Goal: Task Accomplishment & Management: Manage account settings

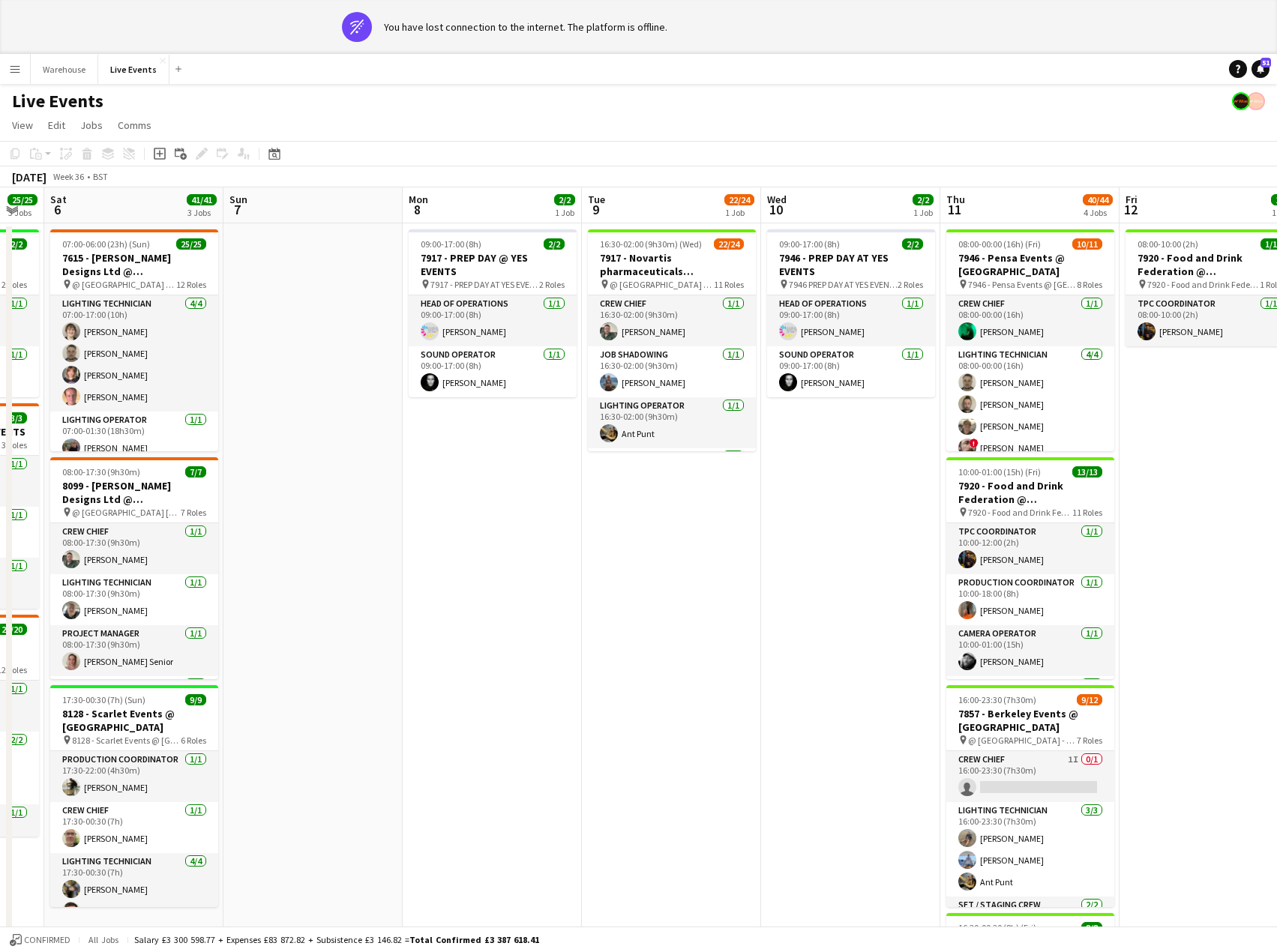
scroll to position [0, 717]
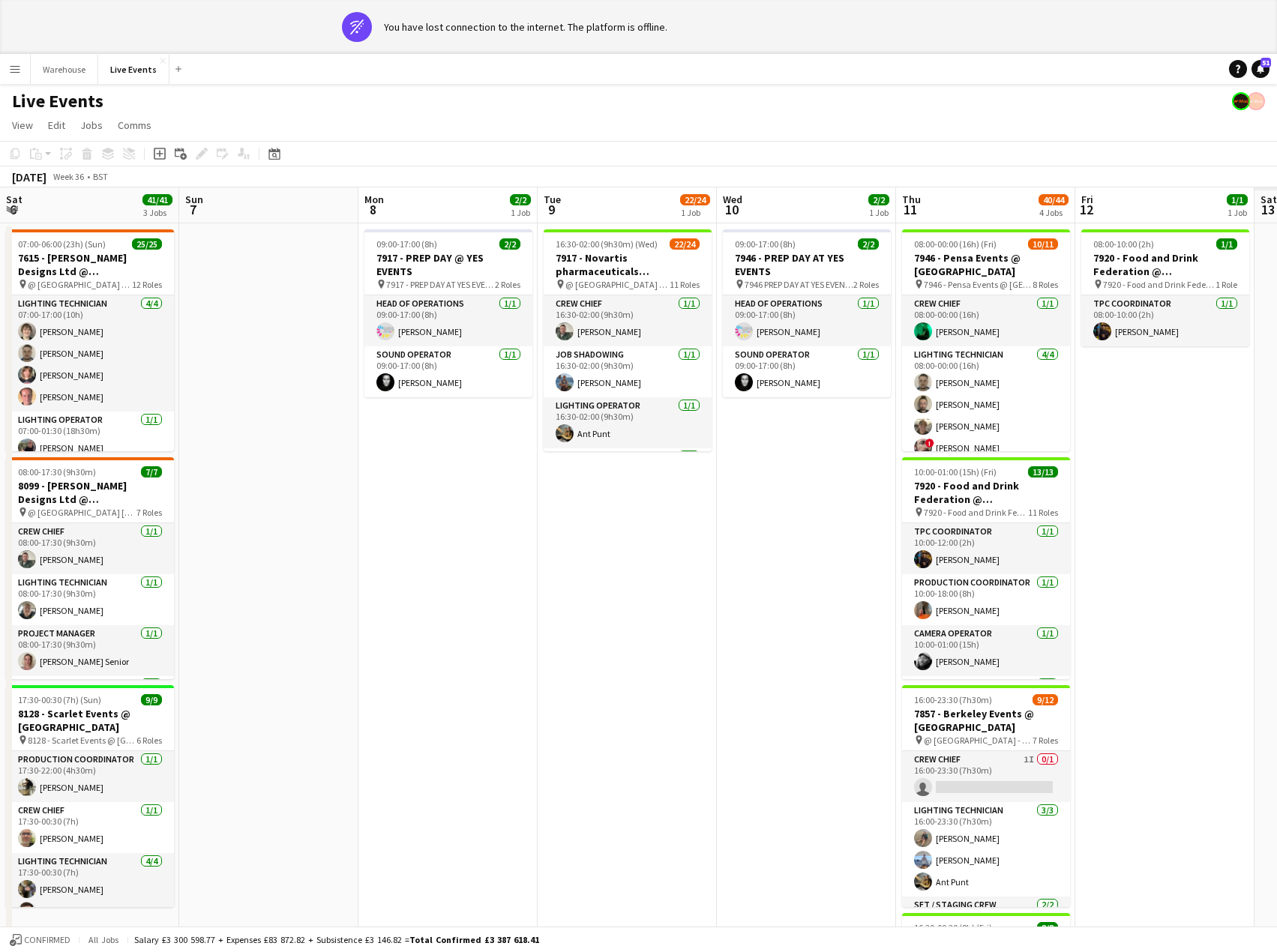
drag, startPoint x: 1133, startPoint y: 499, endPoint x: 219, endPoint y: 496, distance: 914.0
click at [219, 496] on app-calendar-viewport "Tue 2 59/59 5 Jobs Wed 3 2/2 1 Job Thu 4 6/6 1 Job Fri 5 25/25 3 Jobs Sat 6 41/…" at bounding box center [638, 764] width 1277 height 1153
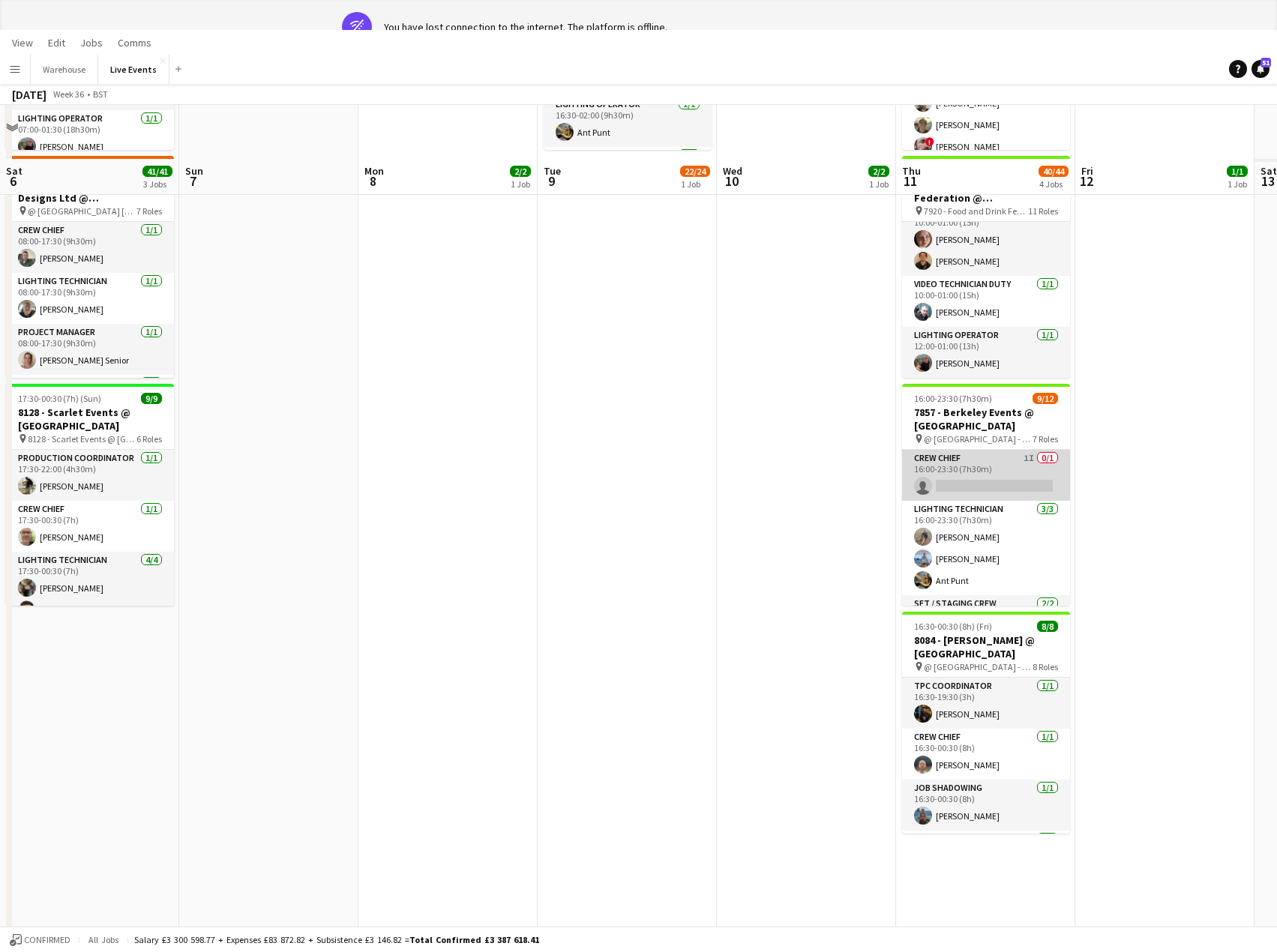
scroll to position [75, 0]
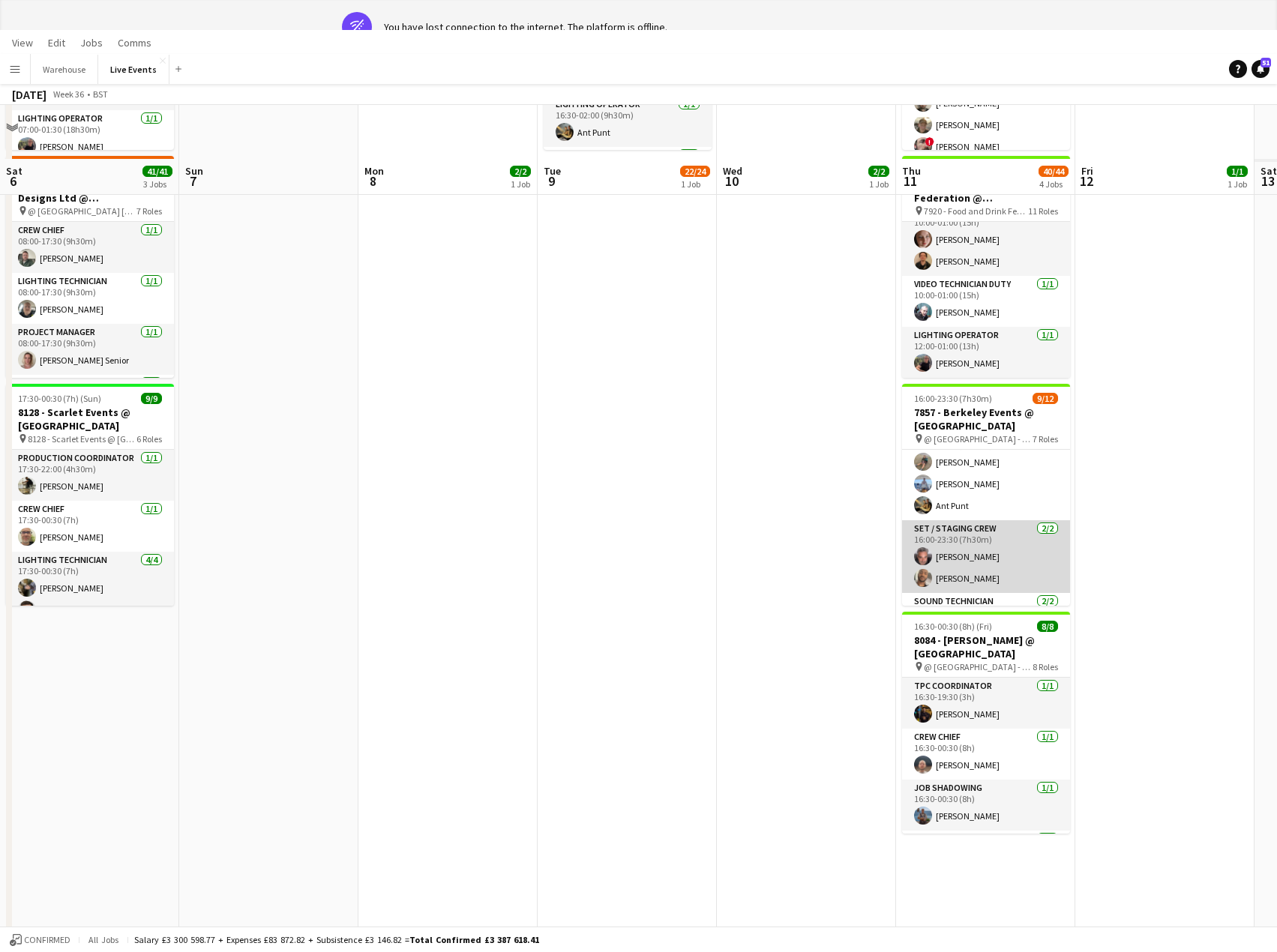
click at [987, 559] on app-card-role "Set / Staging Crew [DATE] 16:00-23:30 (7h30m) [PERSON_NAME] [PERSON_NAME]" at bounding box center [985, 557] width 168 height 73
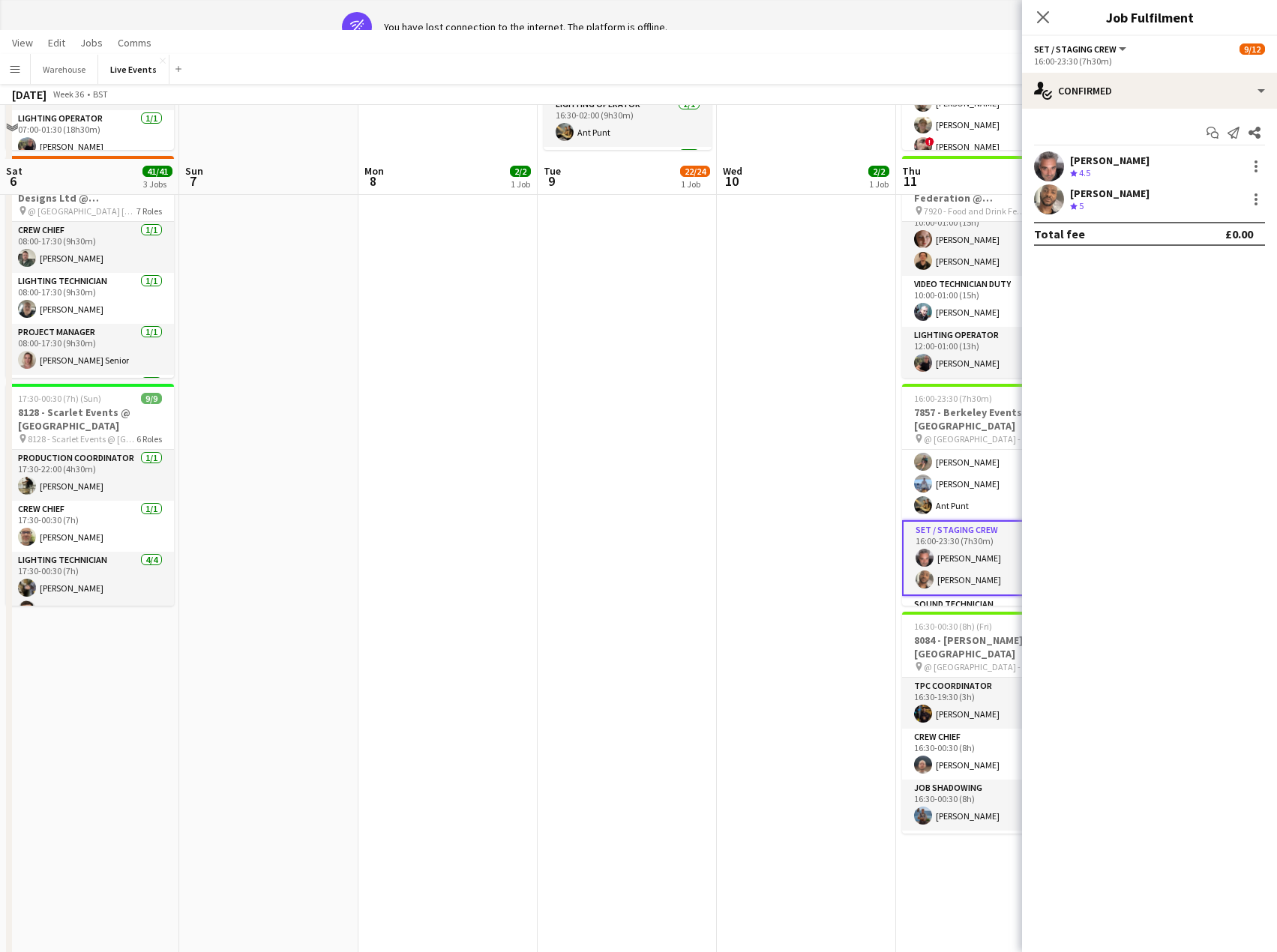
click at [1106, 166] on div "[PERSON_NAME]" at bounding box center [1109, 160] width 79 height 14
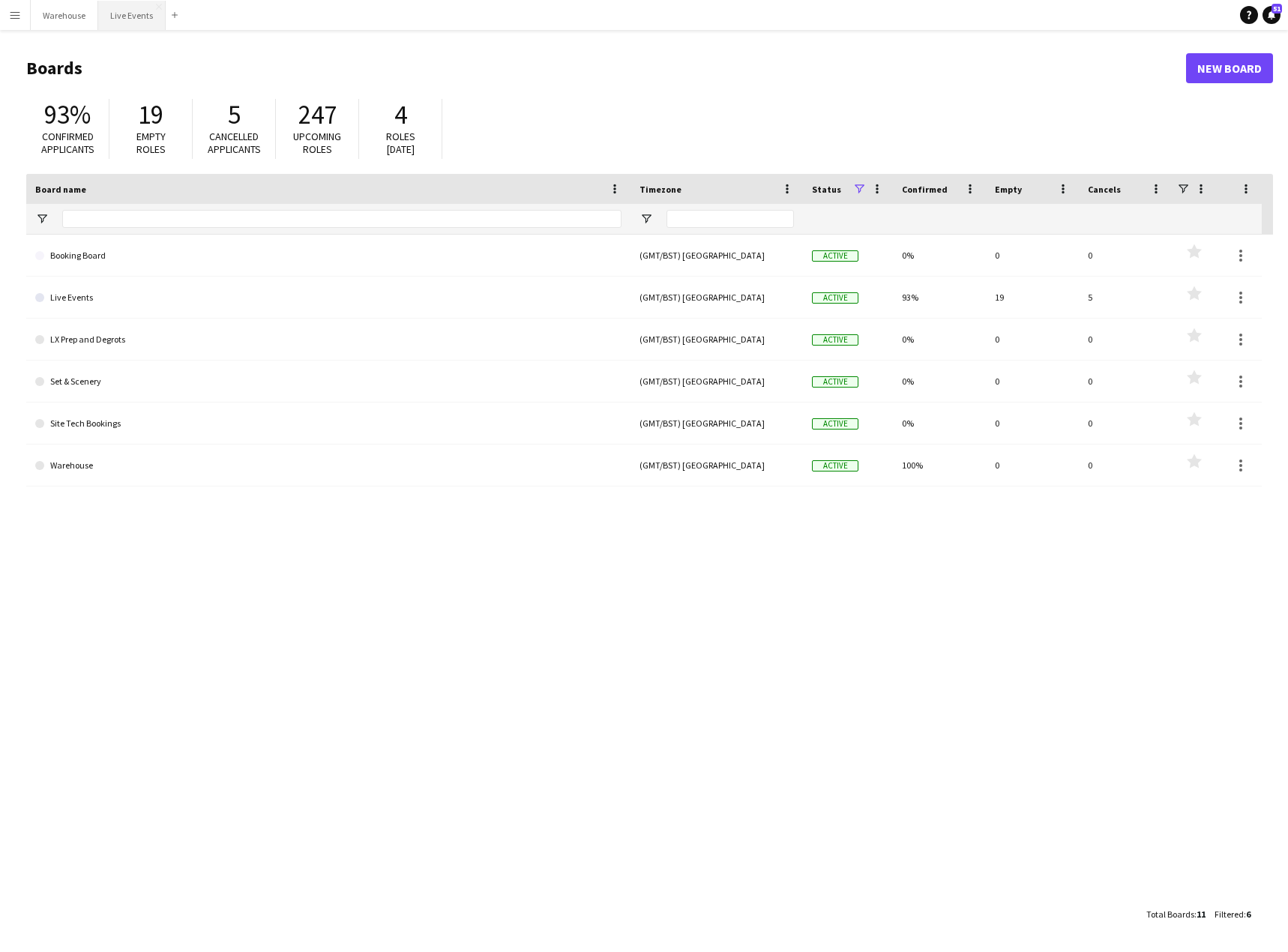
click at [114, 17] on button "Live Events Close" at bounding box center [132, 15] width 67 height 29
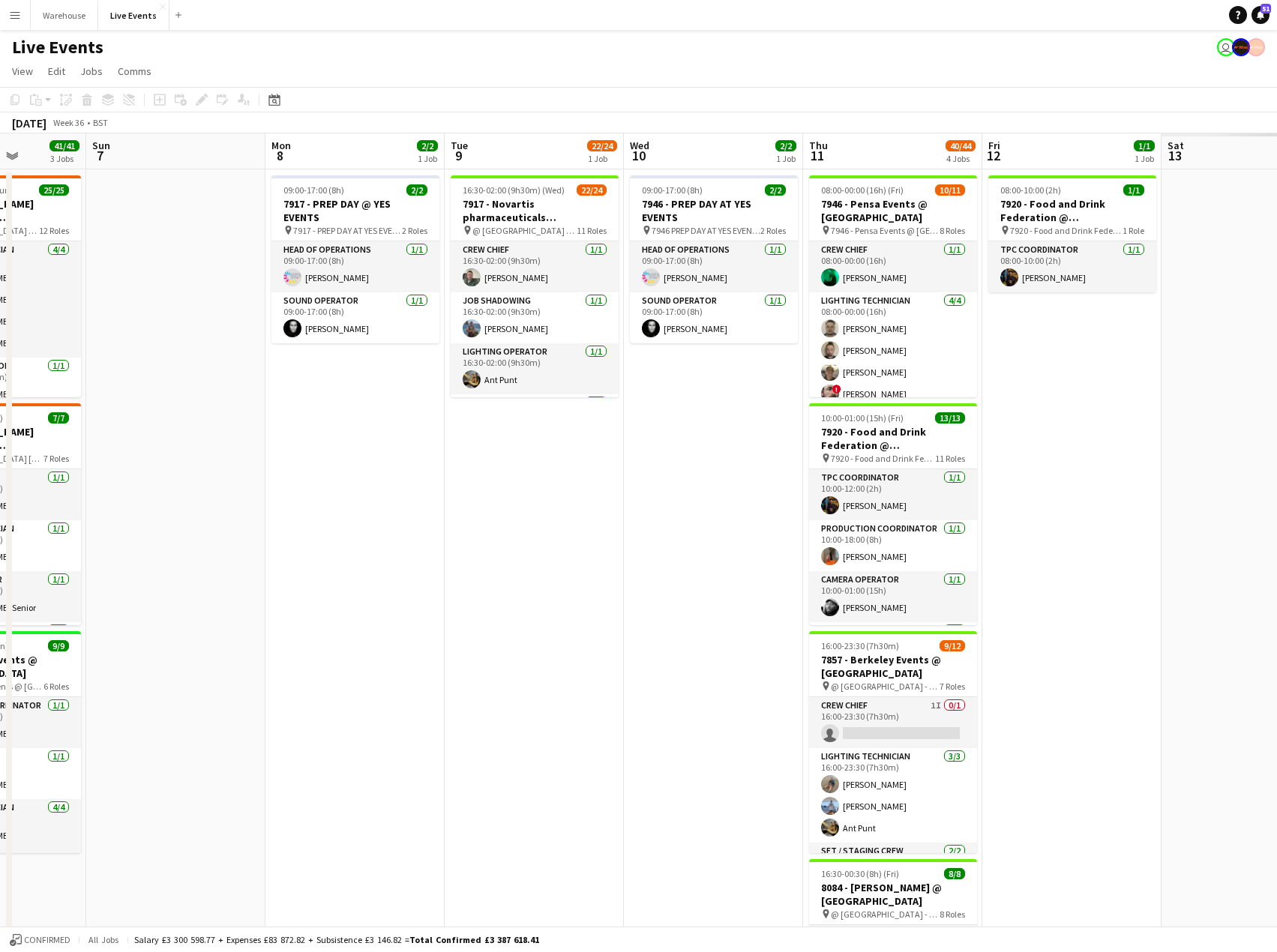
scroll to position [0, 395]
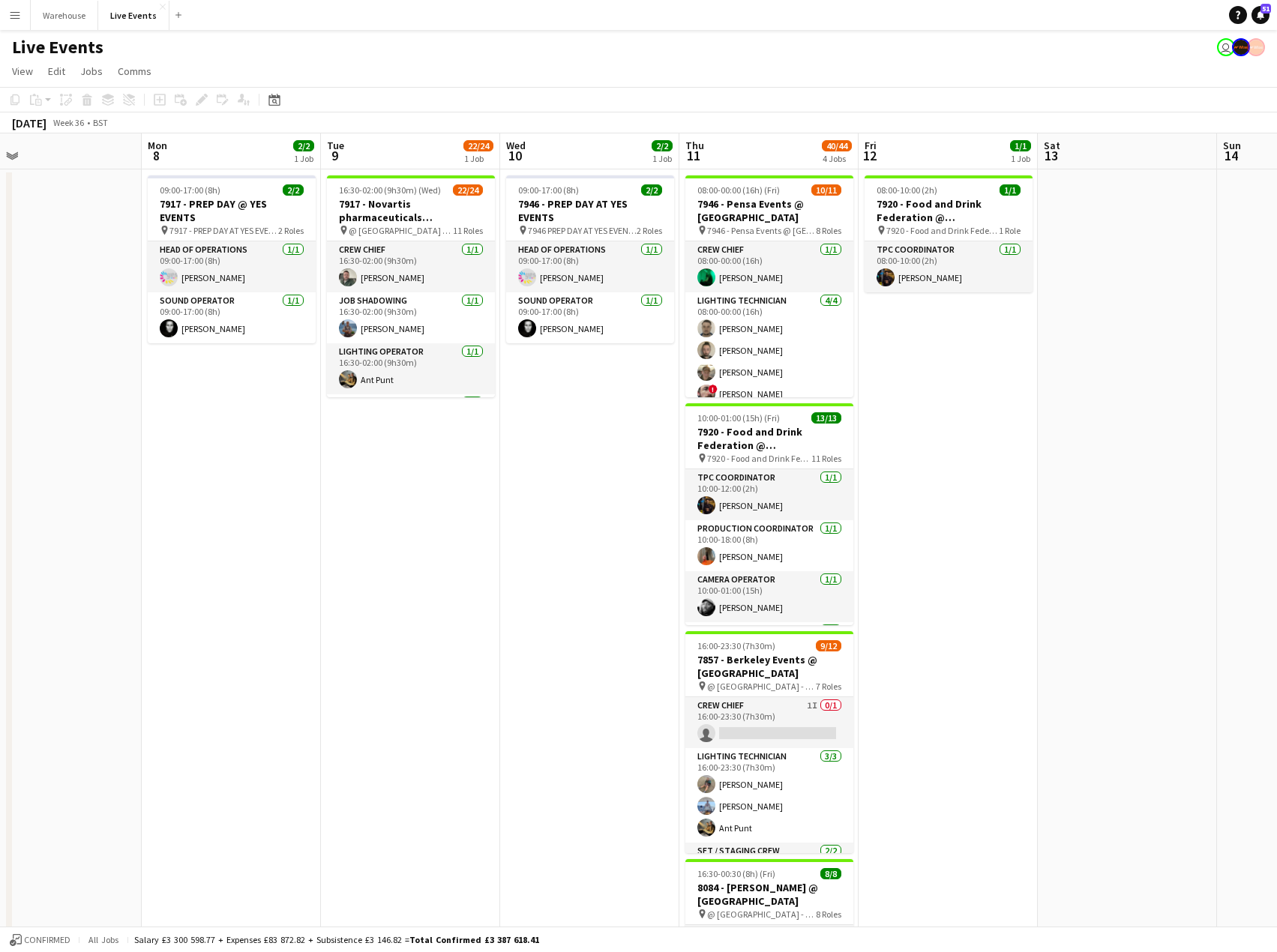
drag, startPoint x: 1060, startPoint y: 648, endPoint x: -1, endPoint y: 654, distance: 1061.0
click at [0, 654] on html "Menu Boards Boards Boards All jobs Status Workforce Workforce My Workforce Recr…" at bounding box center [638, 656] width 1277 height 1312
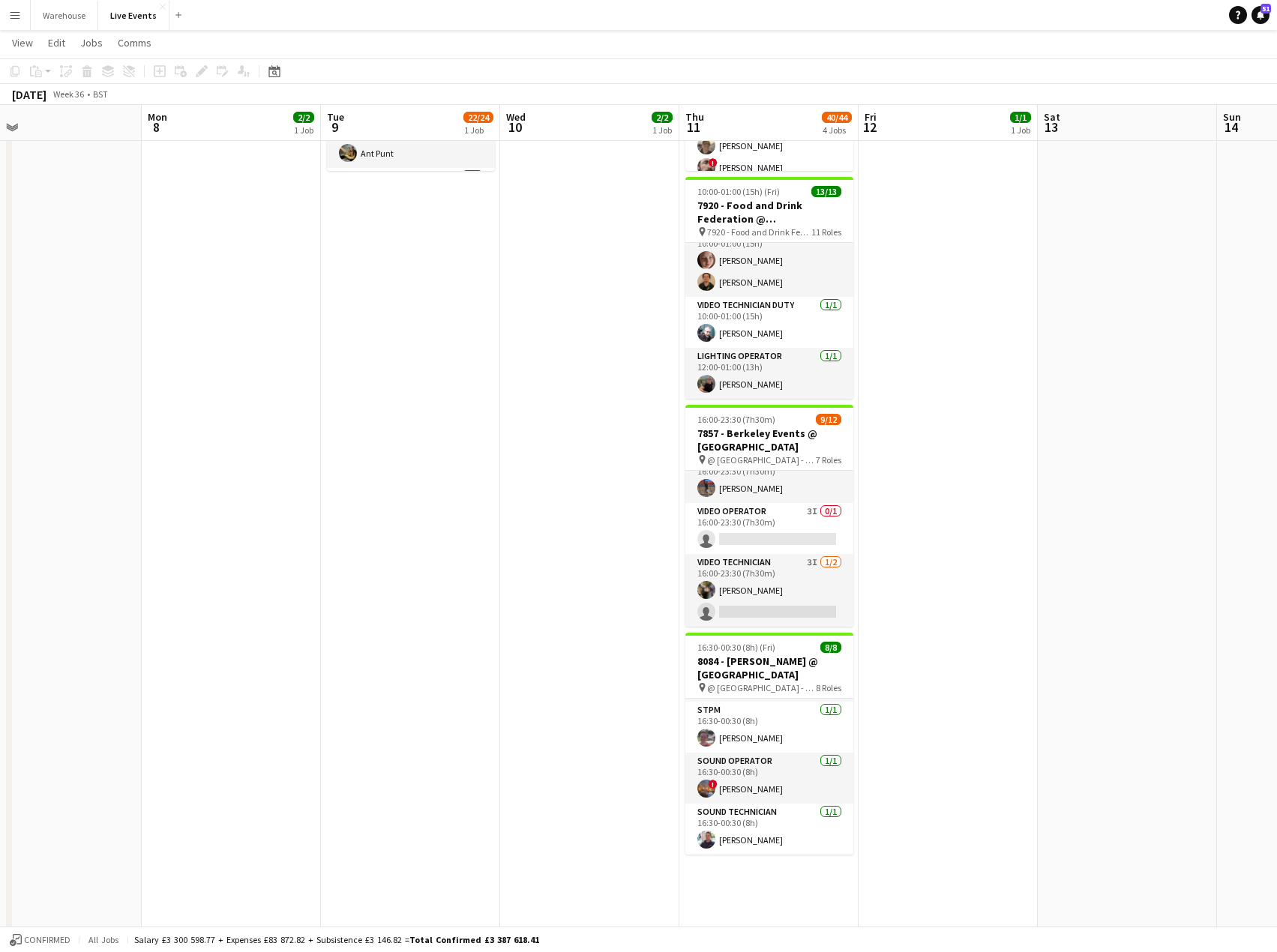
scroll to position [300, 0]
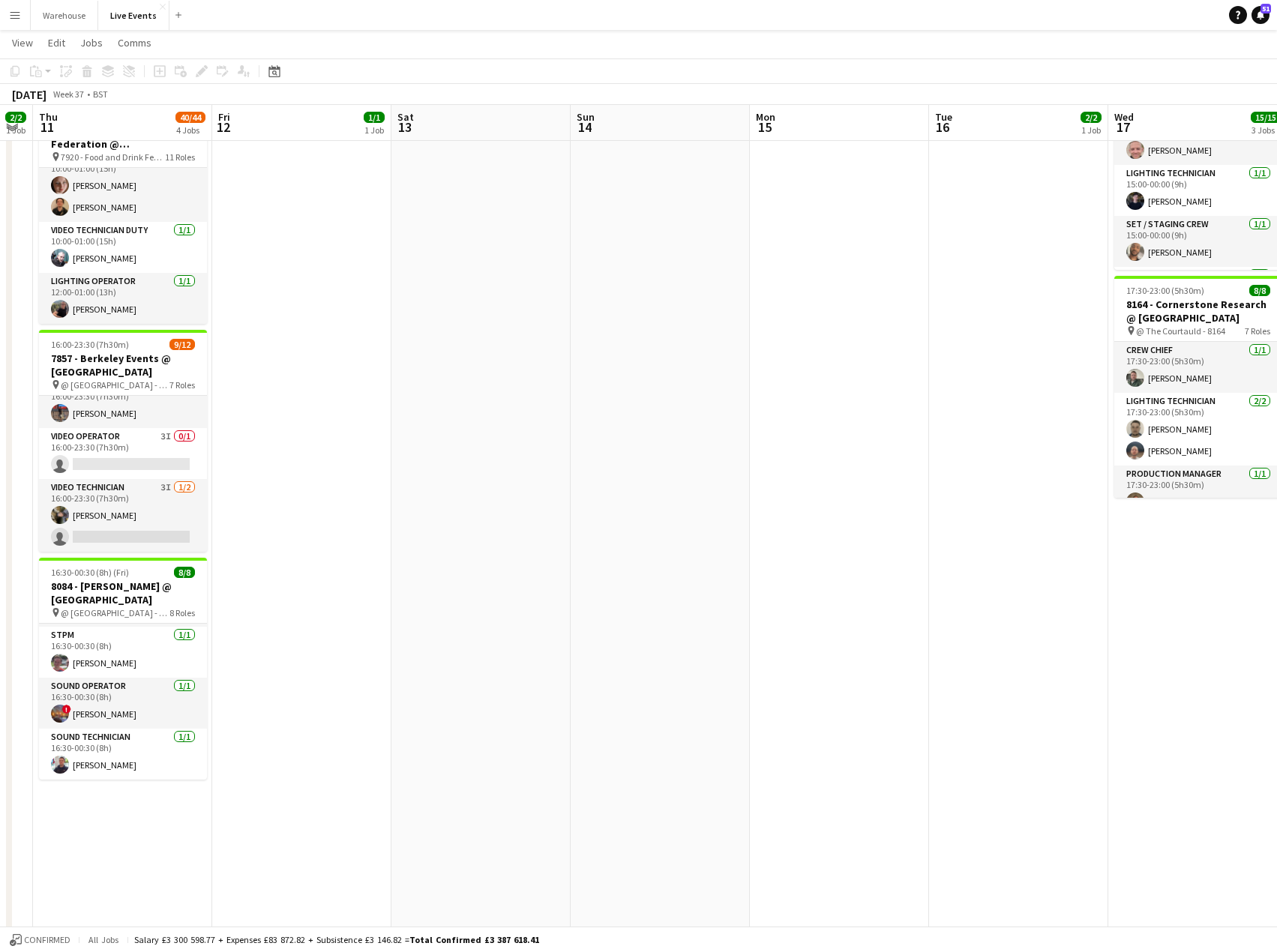
drag, startPoint x: 1046, startPoint y: 418, endPoint x: 399, endPoint y: 549, distance: 660.1
click at [399, 549] on app-calendar-viewport "Sun 7 Mon 8 2/2 1 Job Tue 9 22/24 1 Job Wed 10 2/2 1 Job Thu 11 40/44 4 Jobs Fr…" at bounding box center [638, 371] width 1277 height 1226
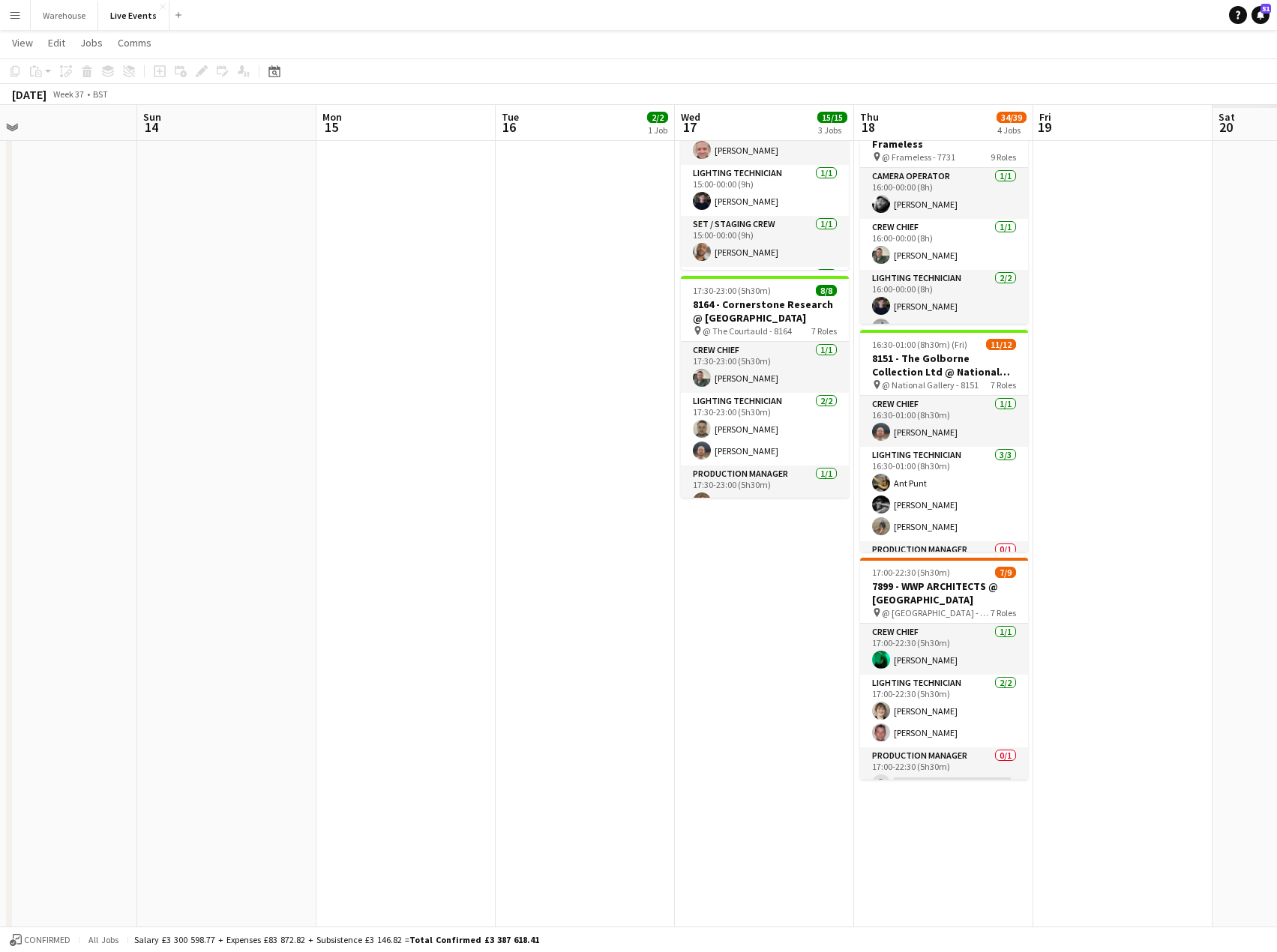
drag, startPoint x: 716, startPoint y: 578, endPoint x: 568, endPoint y: 626, distance: 155.6
click at [568, 626] on app-calendar-viewport "Tue 9 22/24 1 Job Wed 10 2/2 1 Job Thu 11 40/44 4 Jobs Fri 12 1/1 1 Job Sat 13 …" at bounding box center [638, 371] width 1277 height 1226
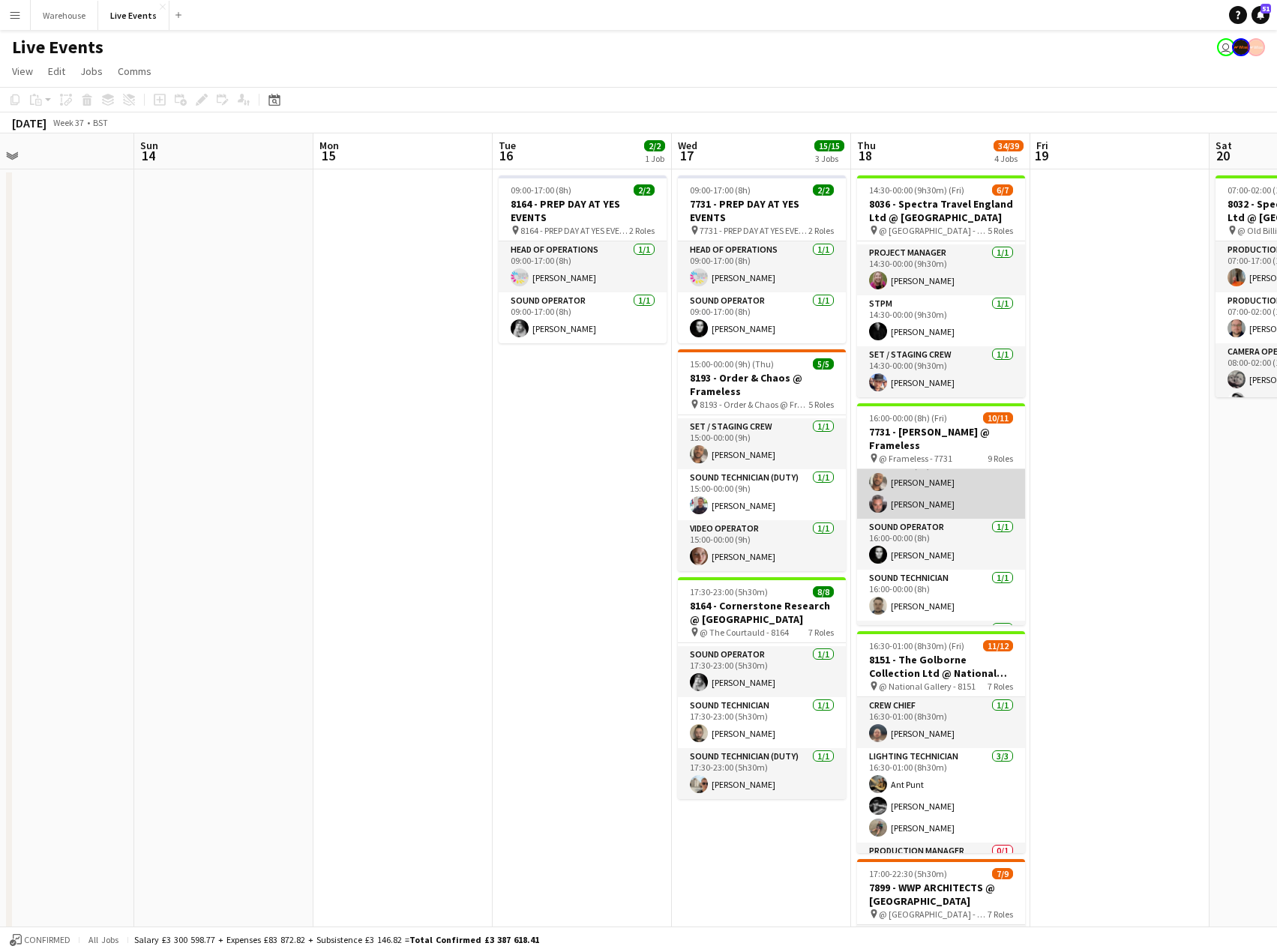
click at [940, 509] on app-card-role "Set / Staging Crew 2/2 16:00-00:00 (8h) Paul Harris Damien Child" at bounding box center [940, 482] width 168 height 73
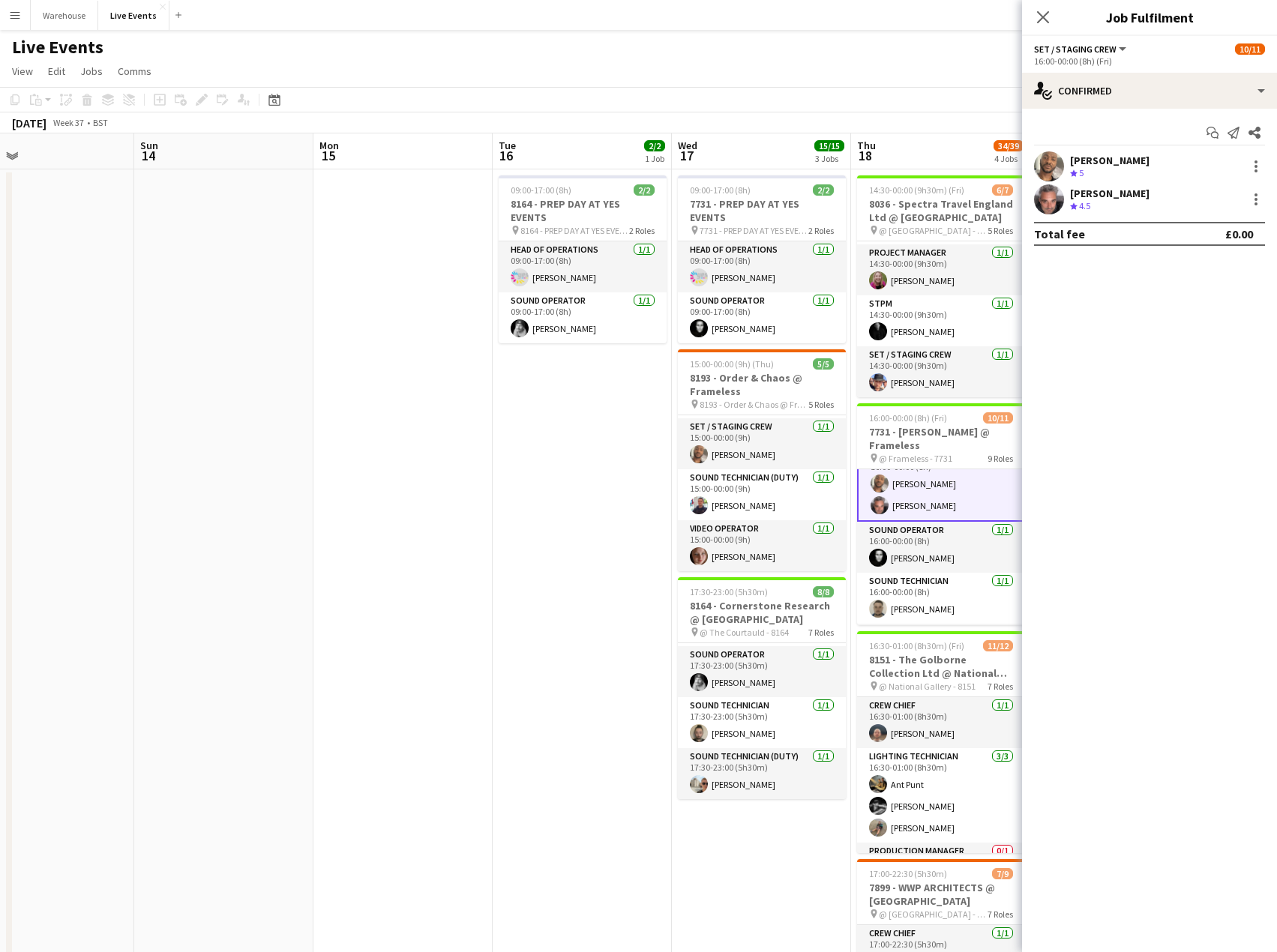
scroll to position [302, 0]
click at [1113, 204] on div "9.49mi" at bounding box center [1109, 207] width 31 height 13
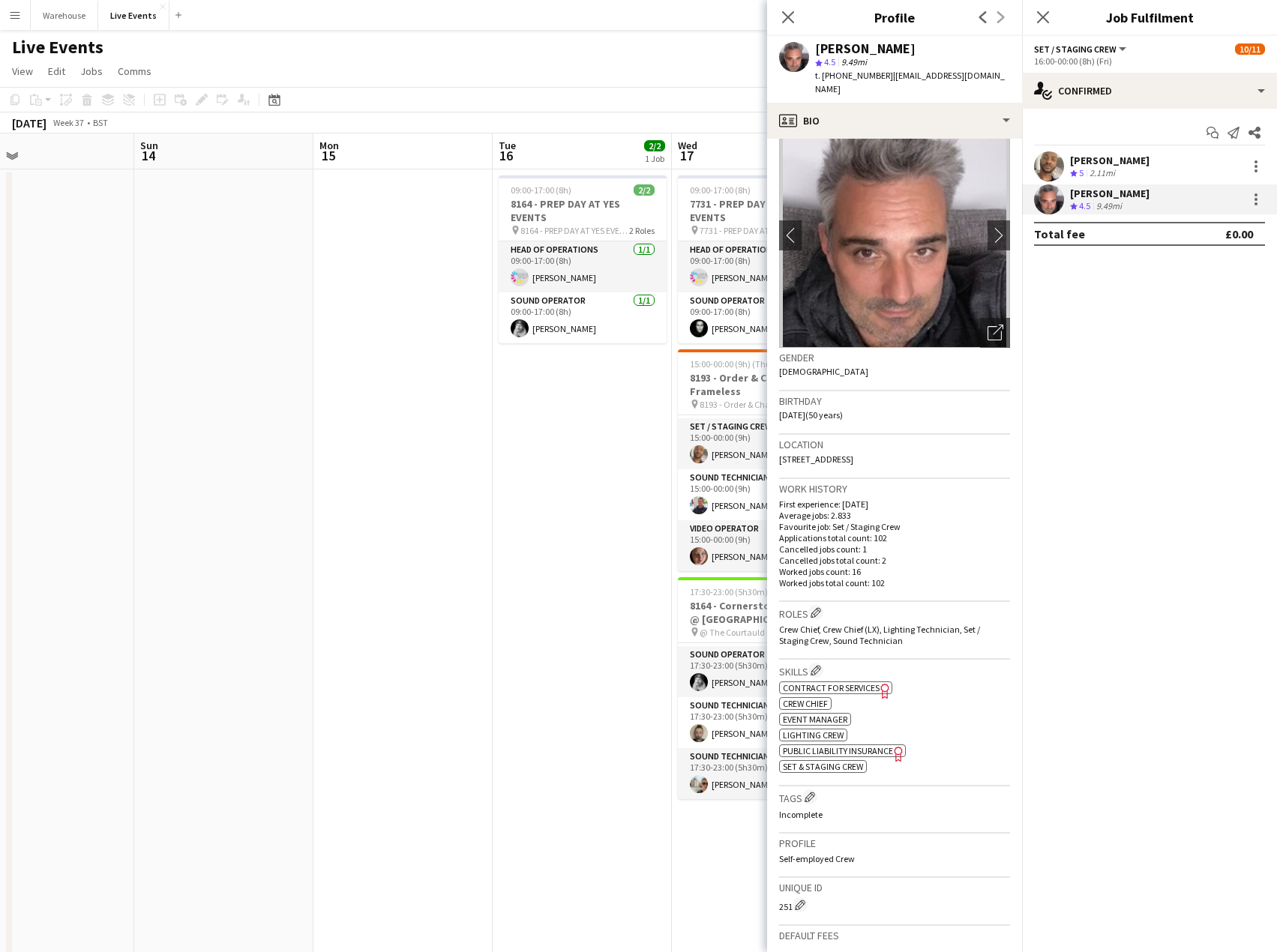
scroll to position [0, 0]
